Goal: Obtain resource: Download file/media

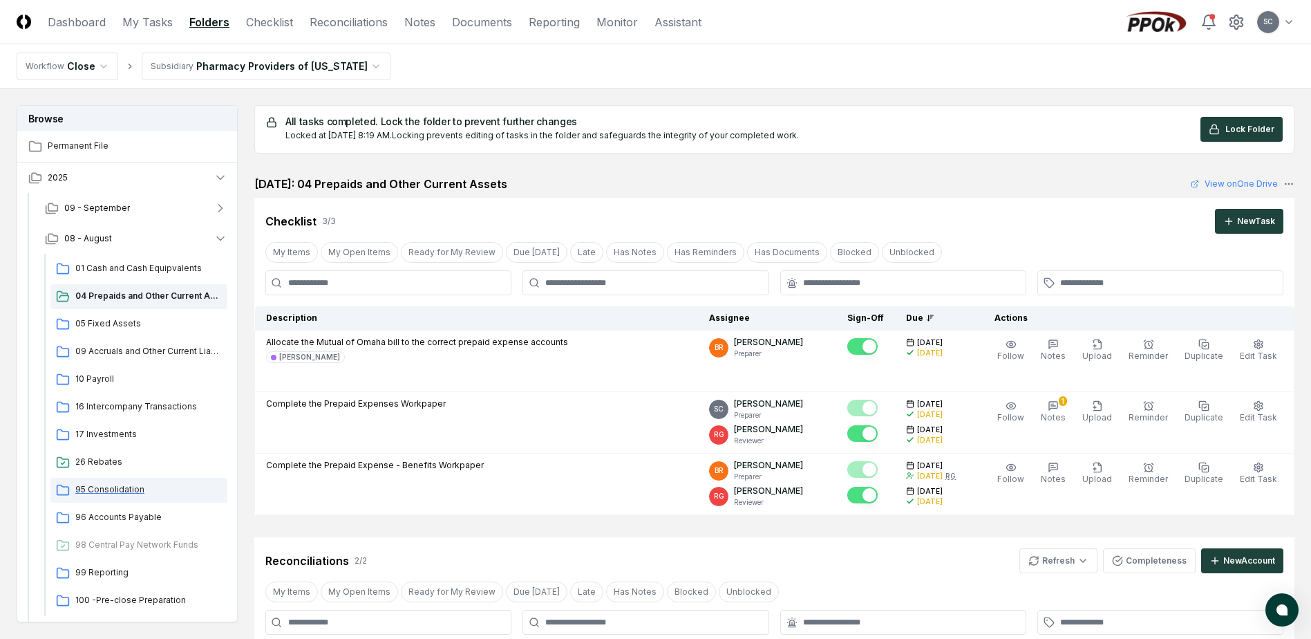
scroll to position [445, 0]
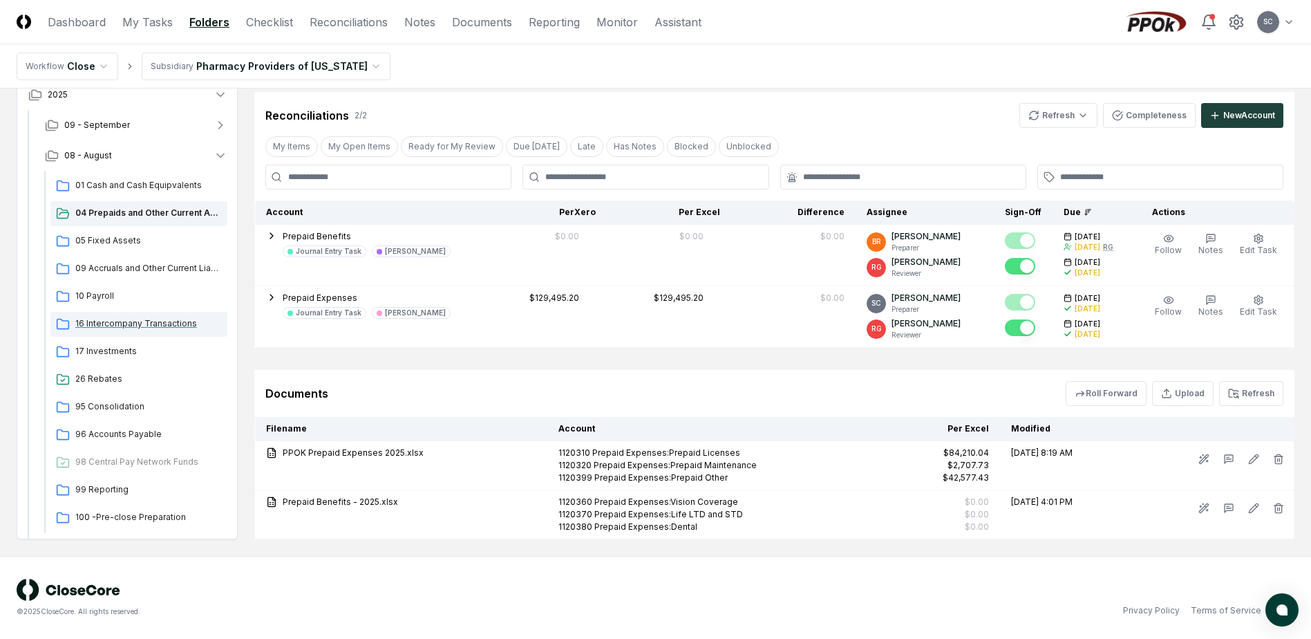
click at [106, 323] on span "16 Intercompany Transactions" at bounding box center [148, 323] width 147 height 12
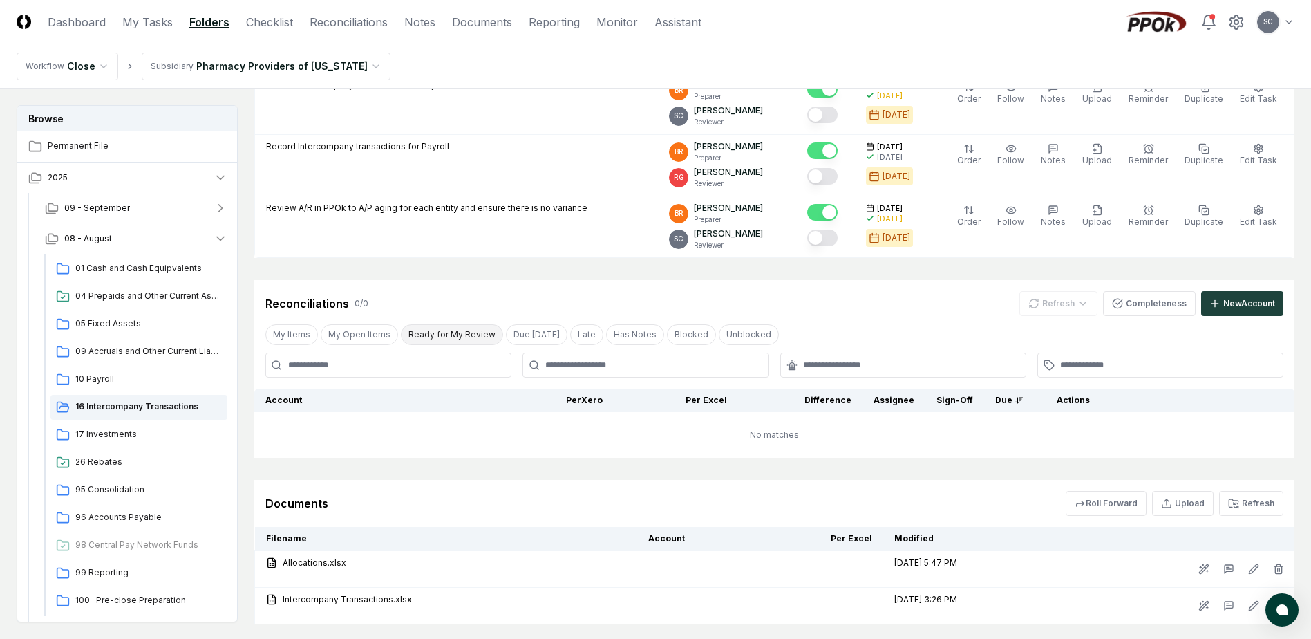
scroll to position [579, 0]
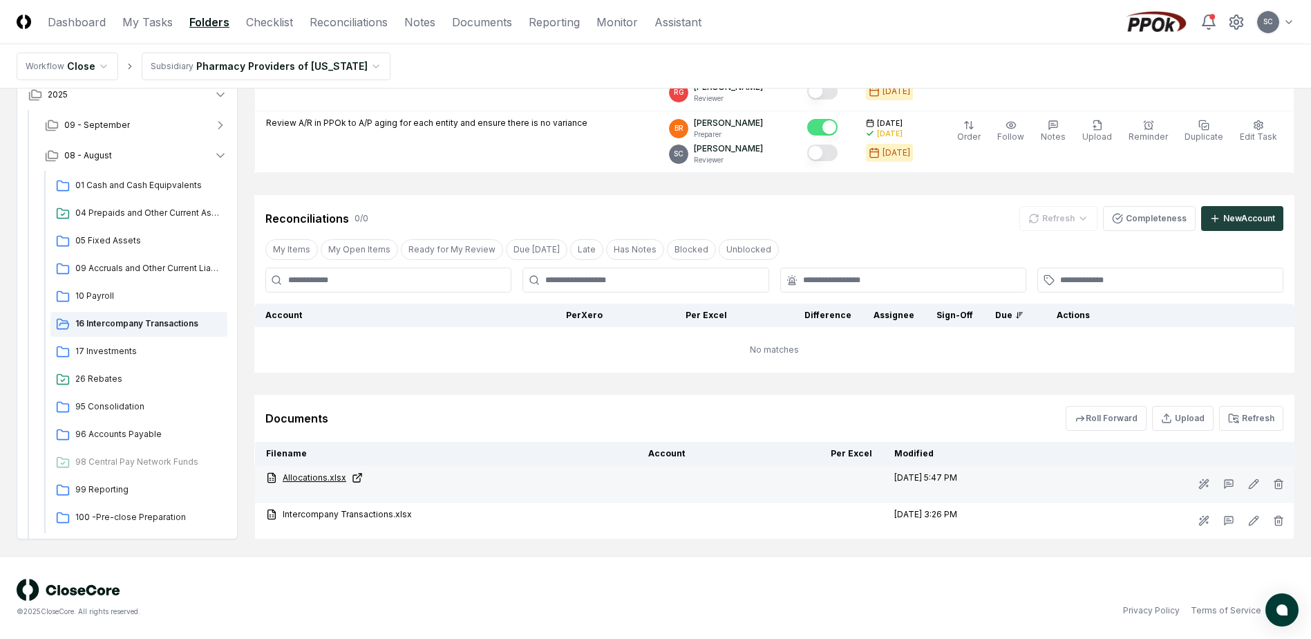
click at [303, 476] on link "Allocations.xlsx" at bounding box center [446, 477] width 360 height 12
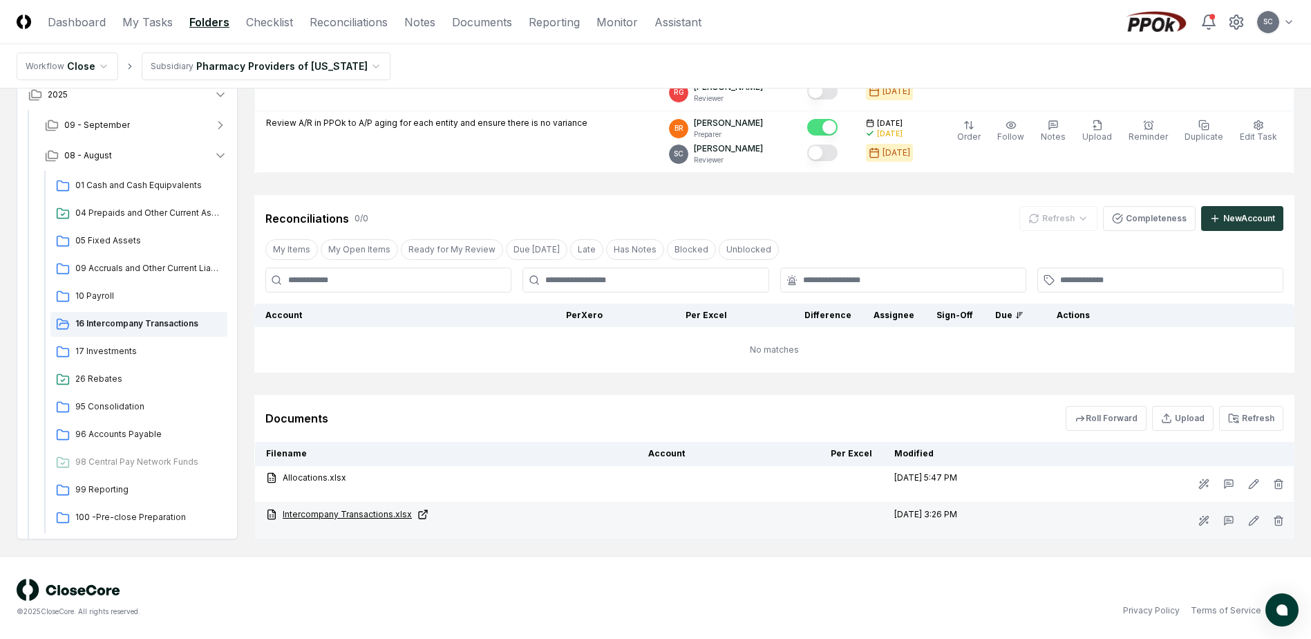
click at [314, 516] on link "Intercompany Transactions.xlsx" at bounding box center [446, 514] width 360 height 12
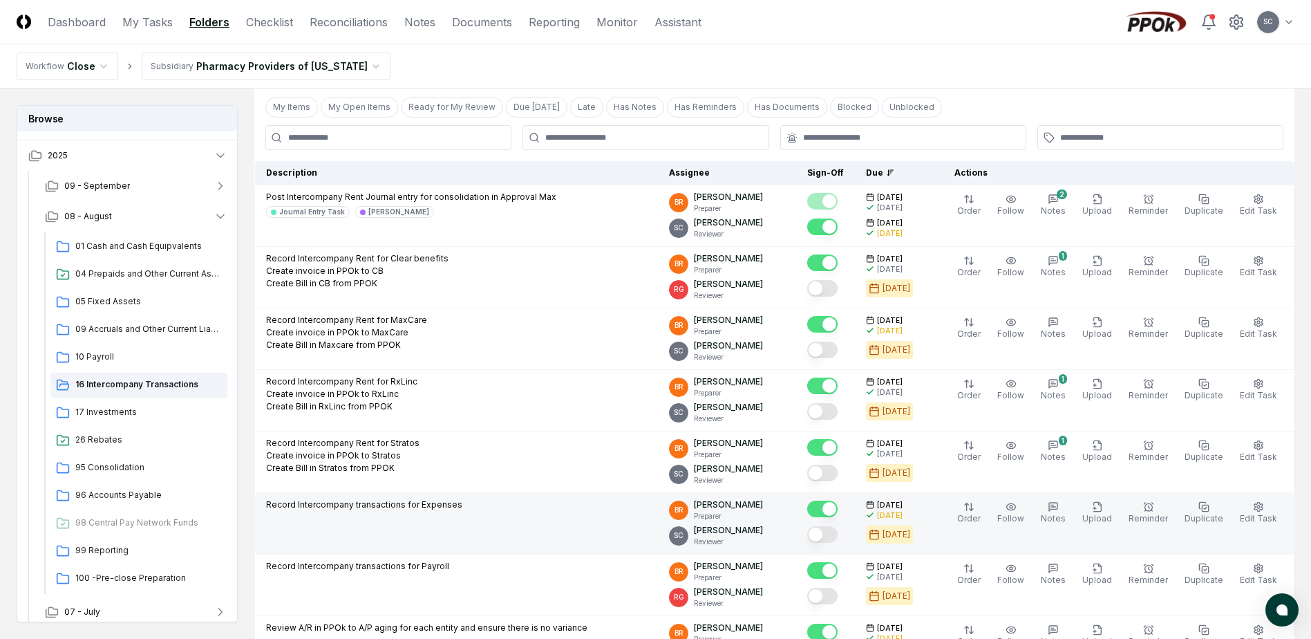
scroll to position [0, 0]
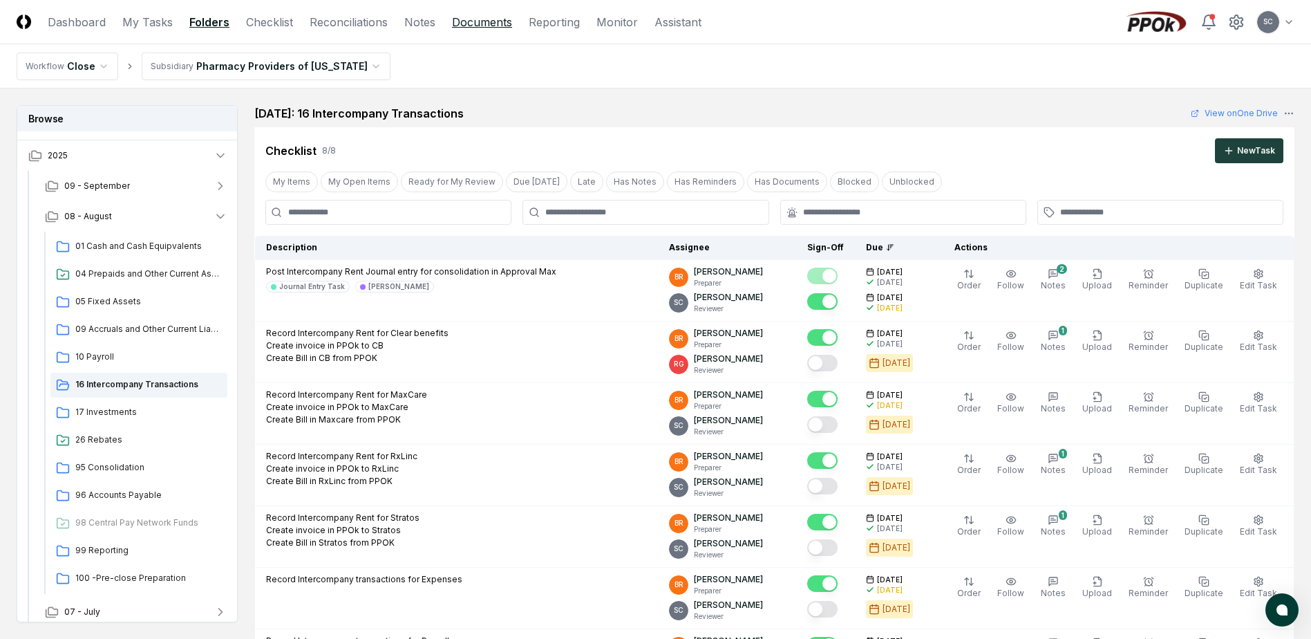
click at [485, 19] on link "Documents" at bounding box center [482, 22] width 60 height 17
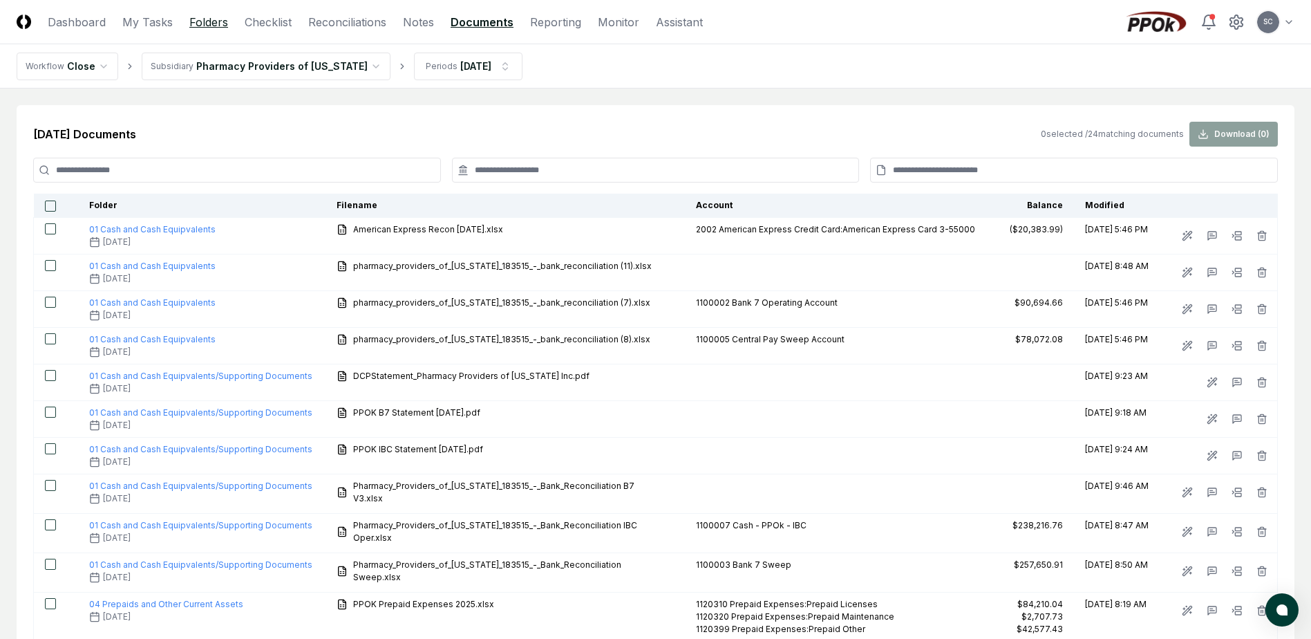
click at [220, 23] on link "Folders" at bounding box center [208, 22] width 39 height 17
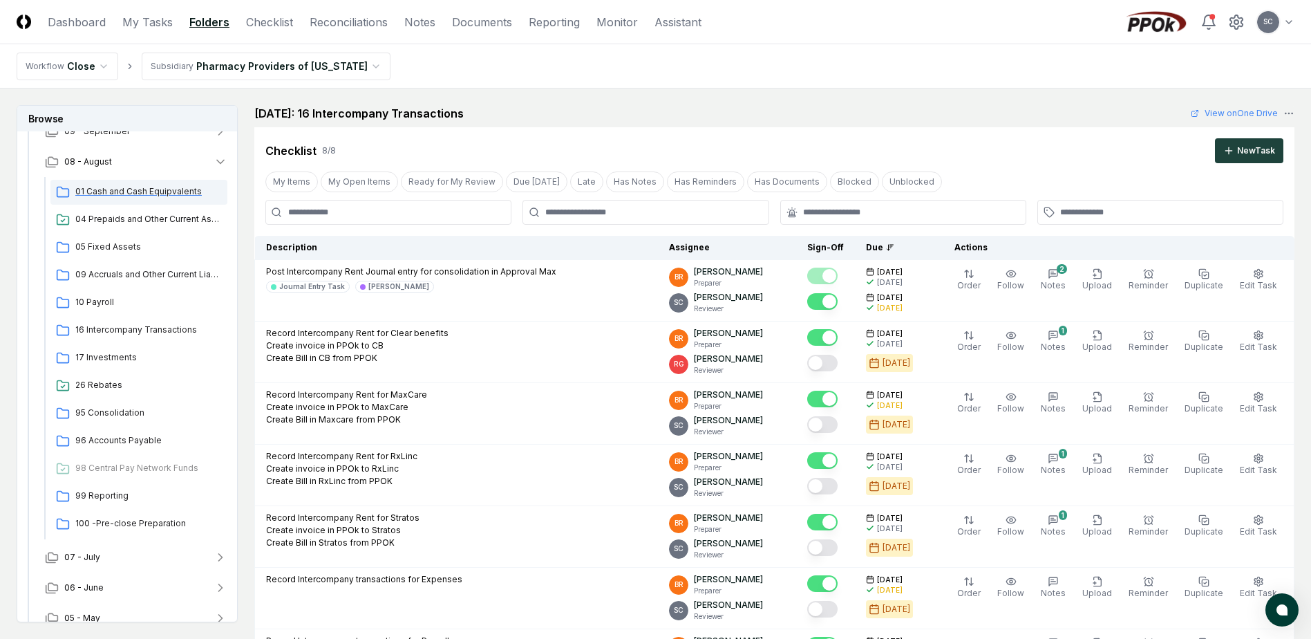
scroll to position [91, 0]
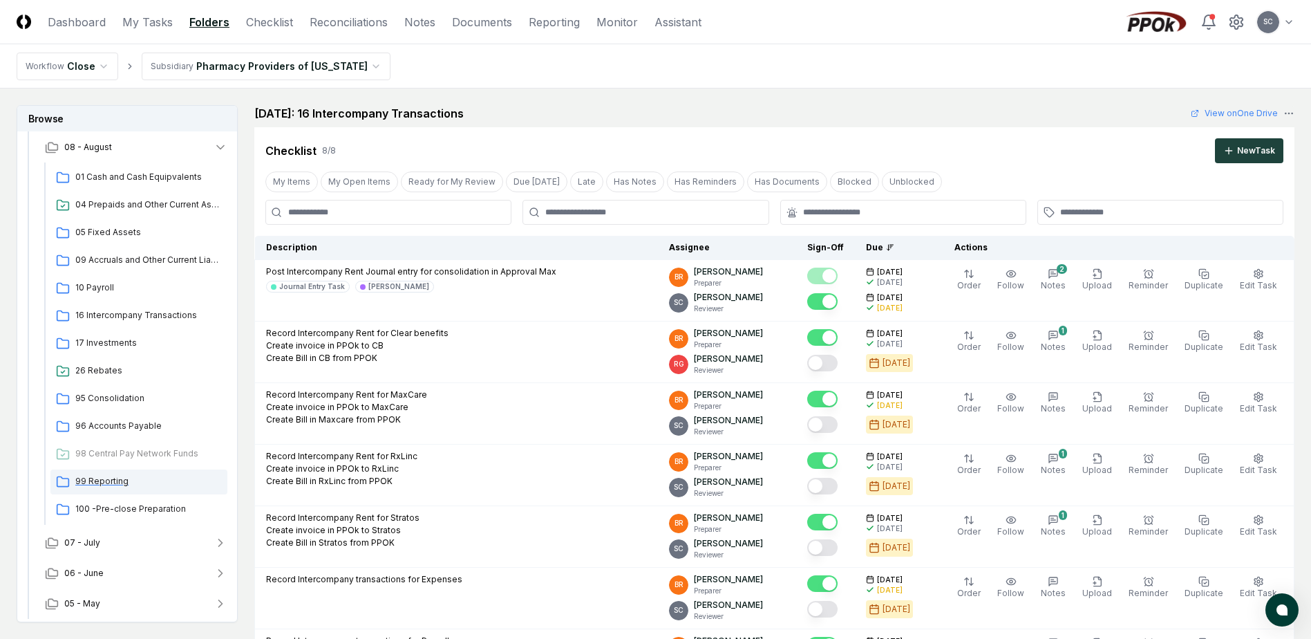
click at [106, 480] on span "99 Reporting" at bounding box center [148, 481] width 147 height 12
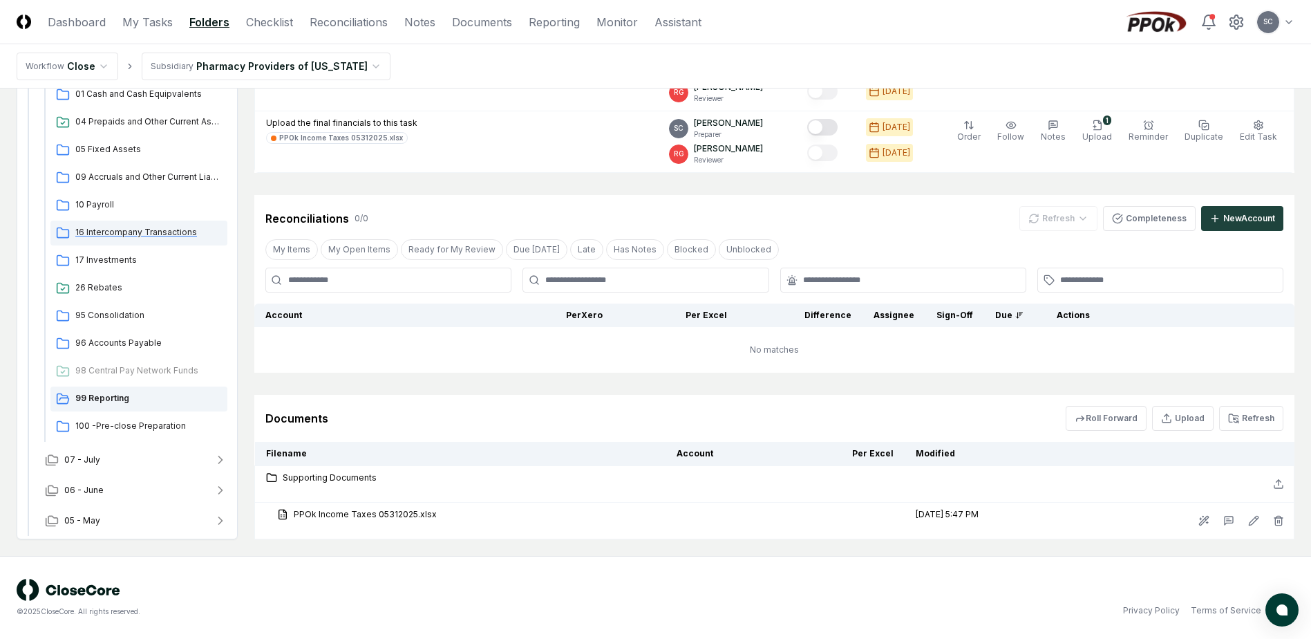
scroll to position [22, 0]
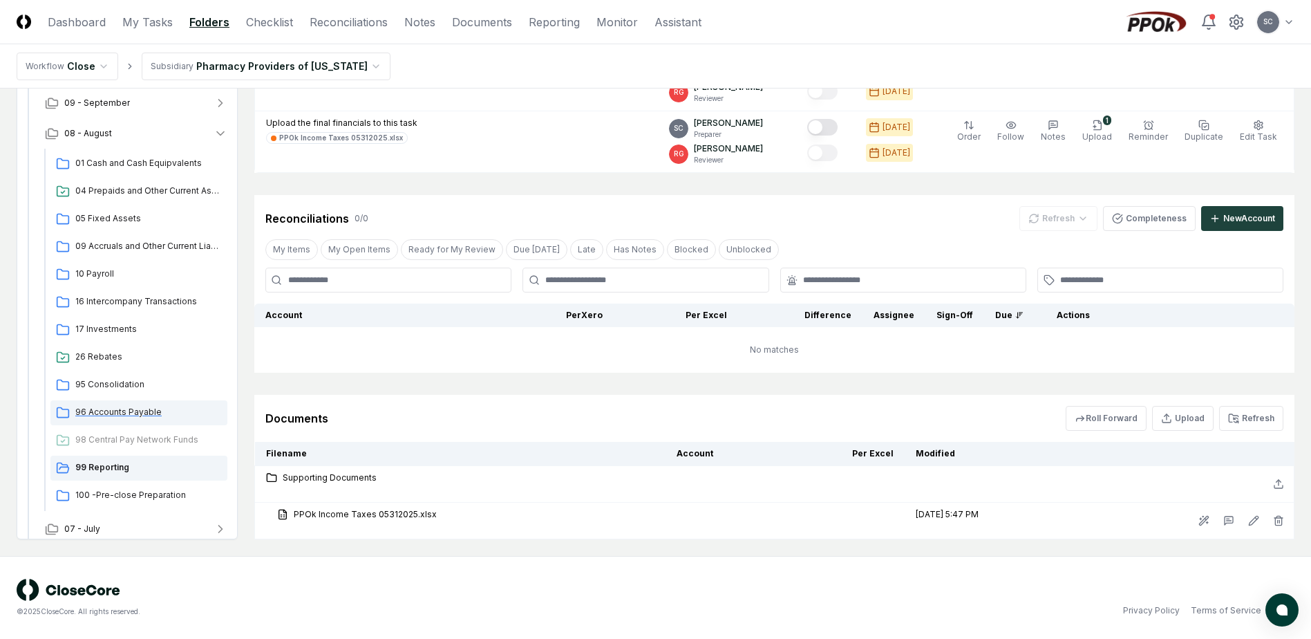
click at [99, 411] on span "96 Accounts Payable" at bounding box center [148, 412] width 147 height 12
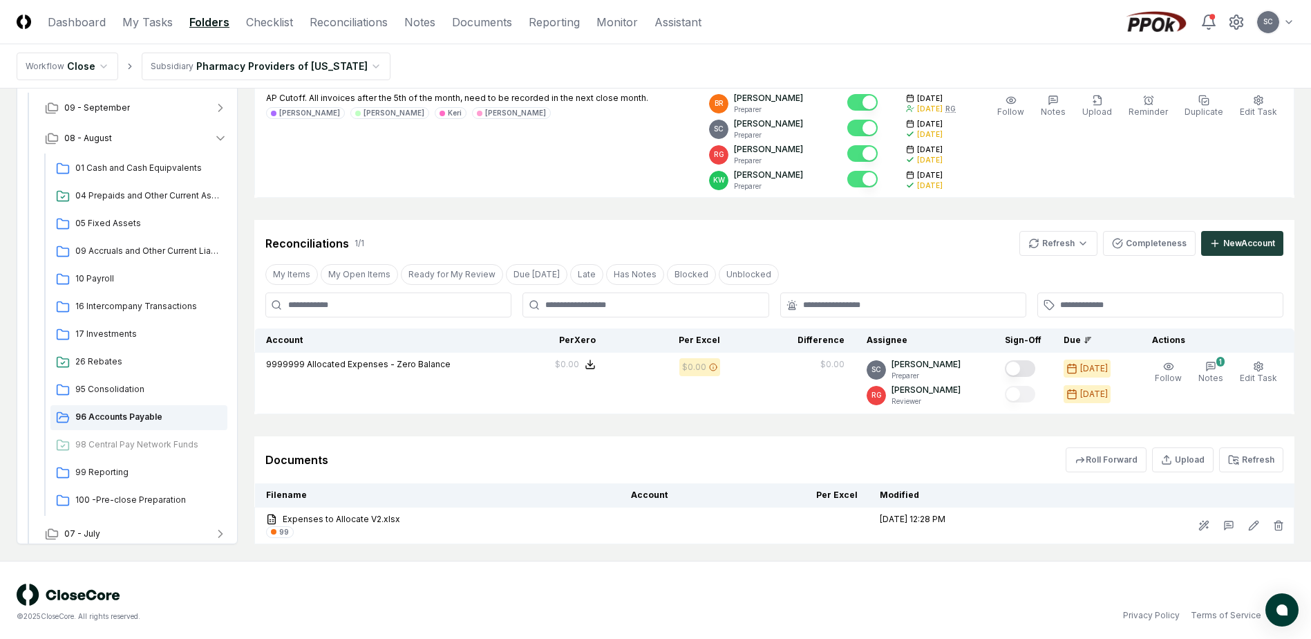
scroll to position [178, 0]
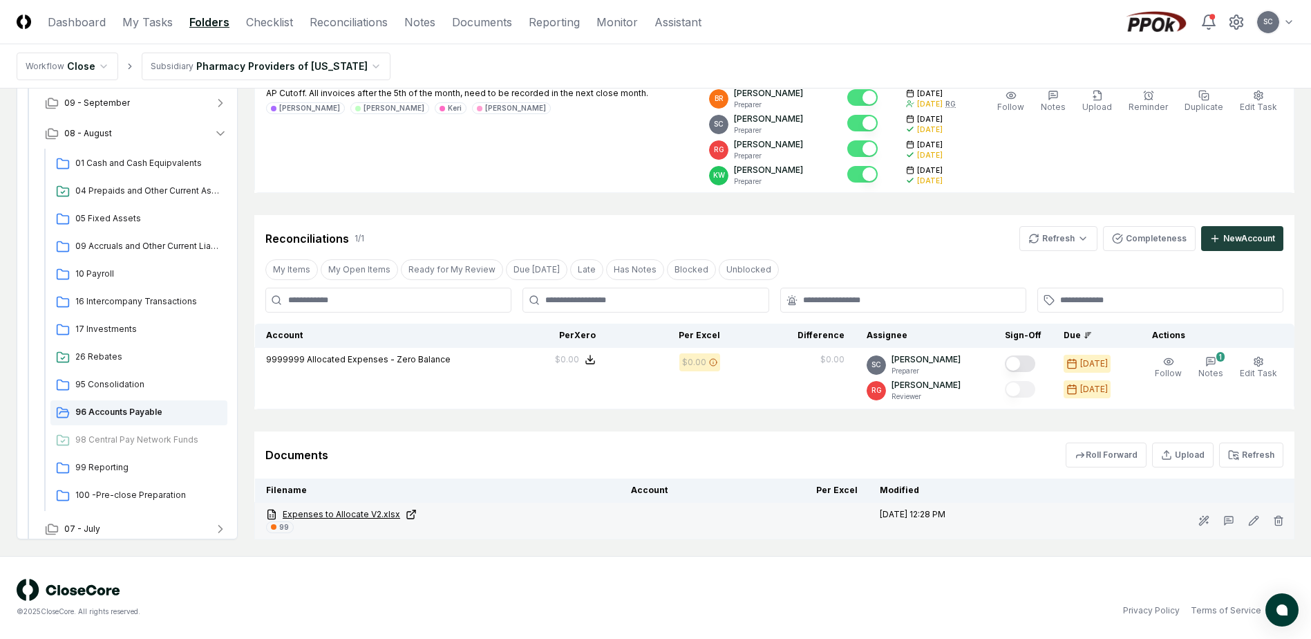
click at [342, 514] on link "Expenses to Allocate V2.xlsx" at bounding box center [437, 514] width 343 height 12
